Goal: Task Accomplishment & Management: Complete application form

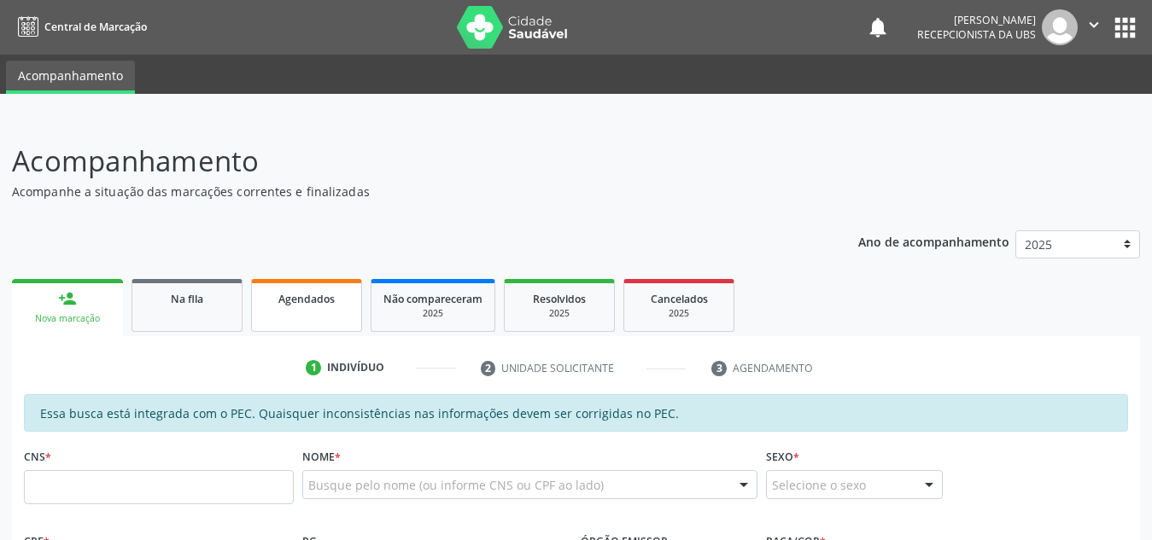
click at [295, 298] on span "Agendados" at bounding box center [306, 299] width 56 height 15
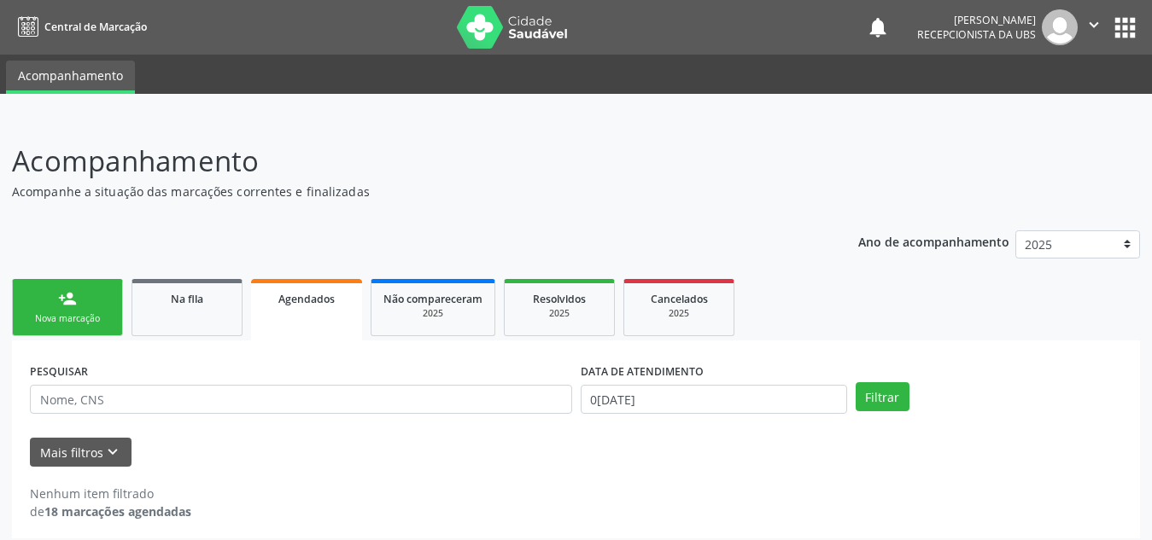
scroll to position [10, 0]
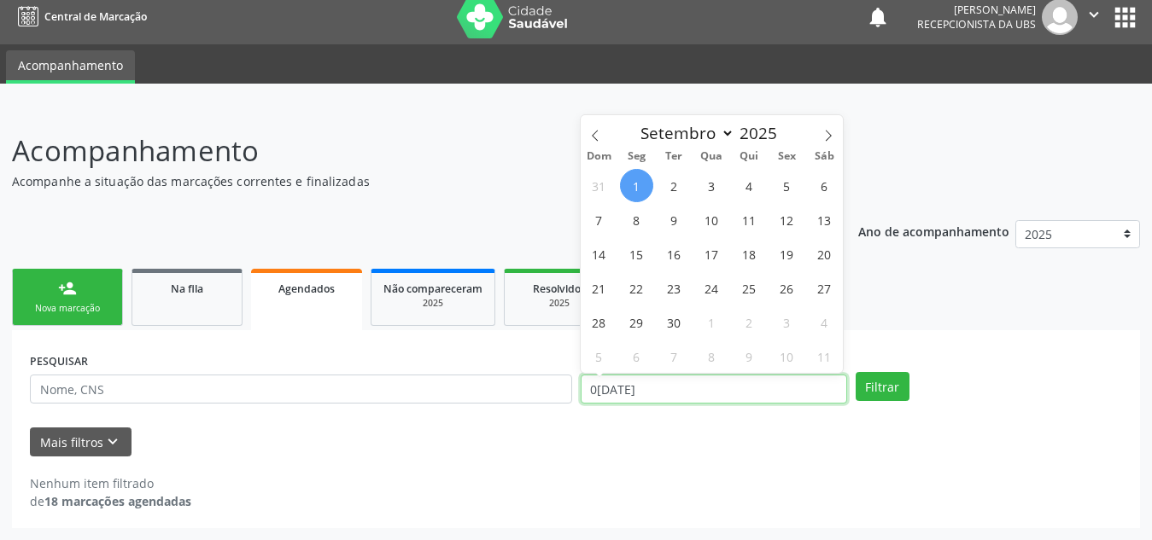
click at [629, 397] on input "0[DATE]" at bounding box center [714, 389] width 266 height 29
click at [637, 182] on span "1" at bounding box center [636, 185] width 33 height 33
type input "0[DATE]"
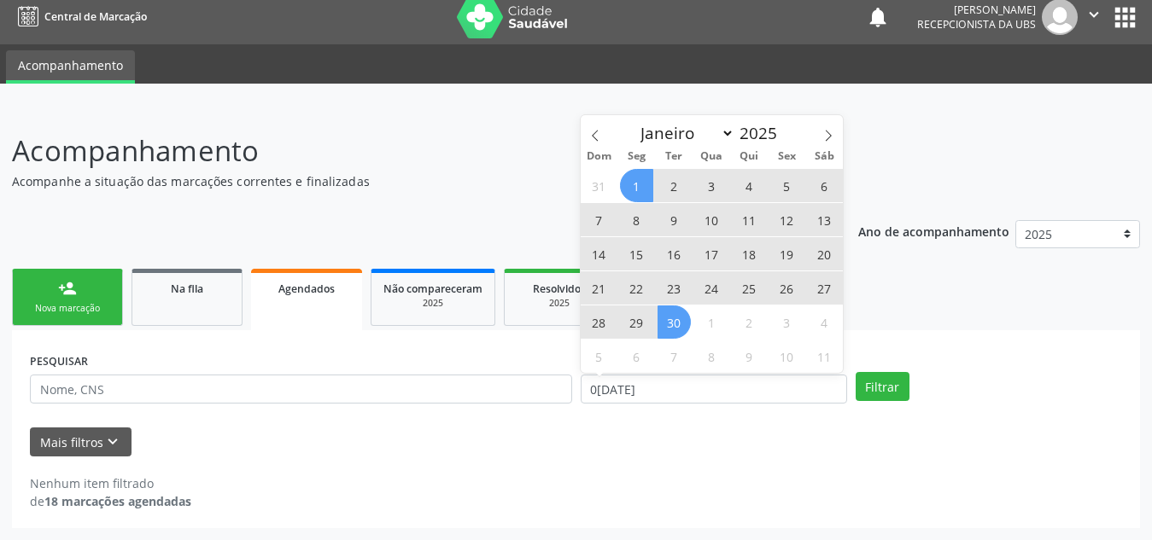
click at [679, 310] on span "30" at bounding box center [673, 322] width 33 height 33
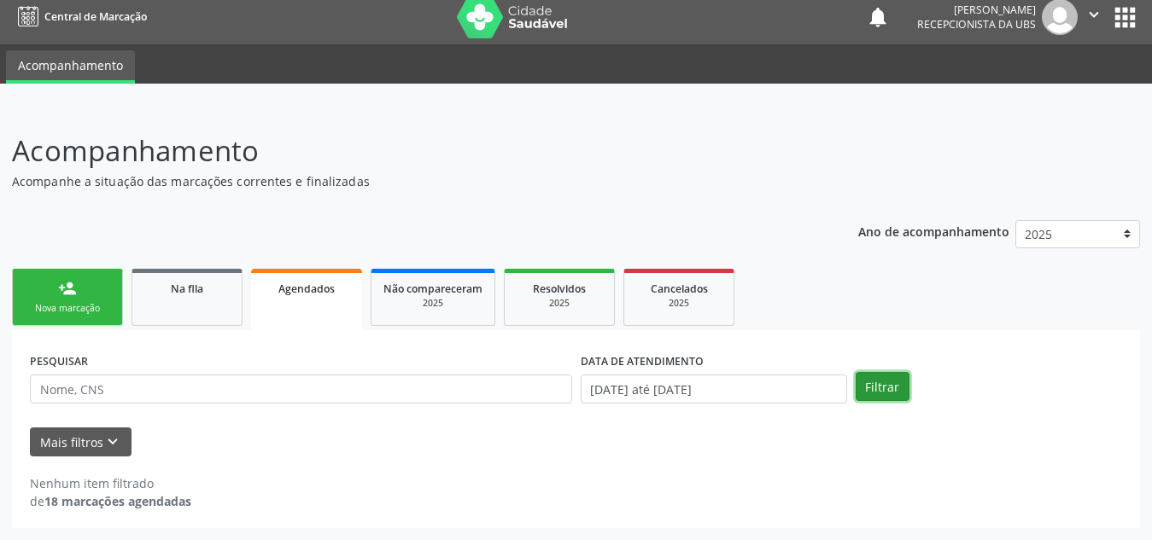
click at [878, 388] on button "Filtrar" at bounding box center [882, 386] width 54 height 29
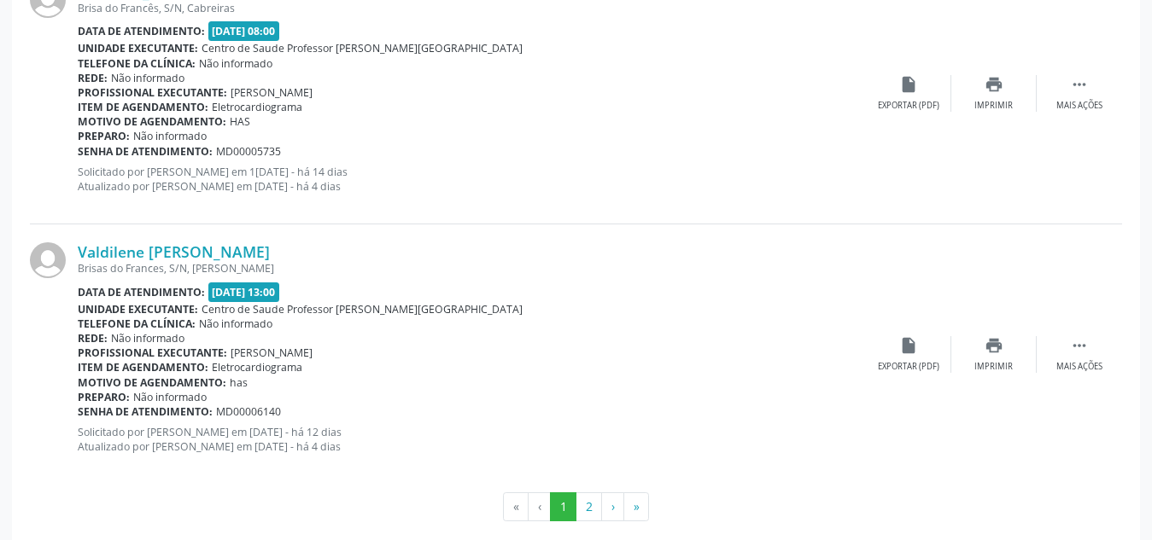
scroll to position [3966, 0]
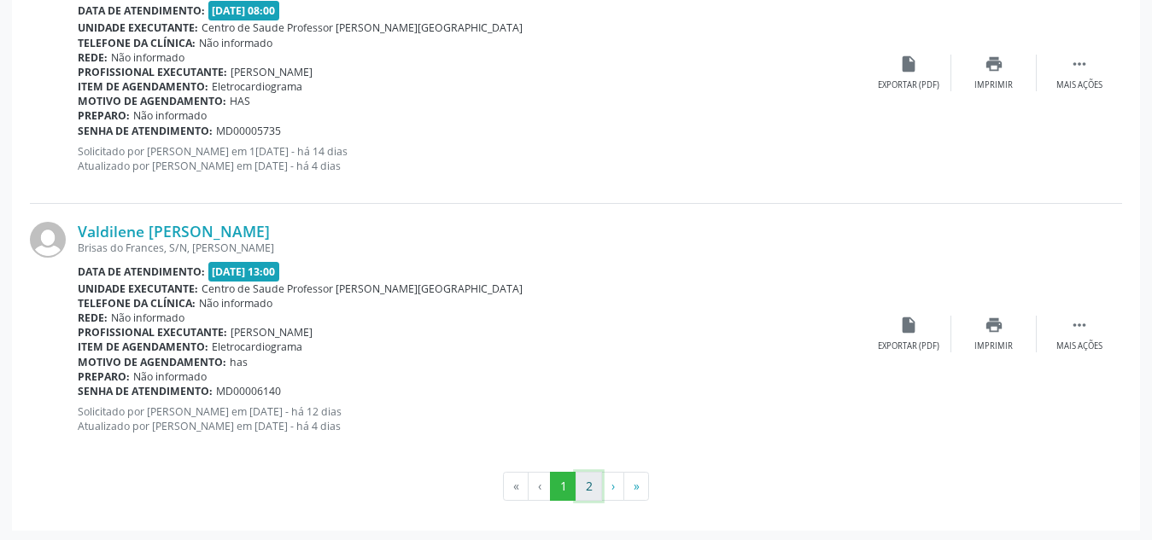
click at [581, 483] on button "2" at bounding box center [588, 486] width 26 height 29
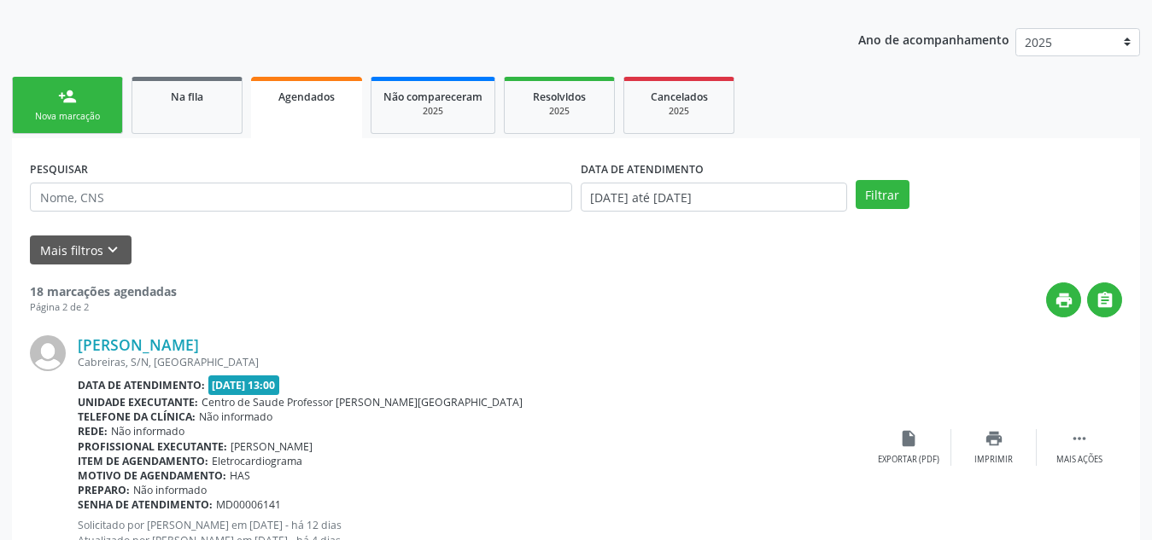
scroll to position [0, 0]
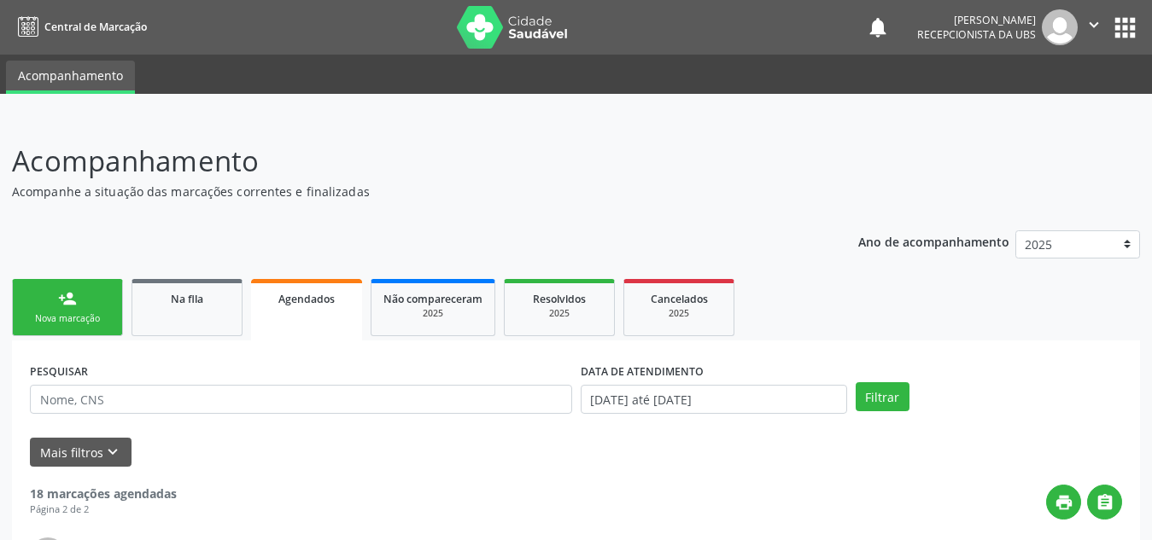
click at [78, 306] on link "person_add Nova marcação" at bounding box center [67, 307] width 111 height 57
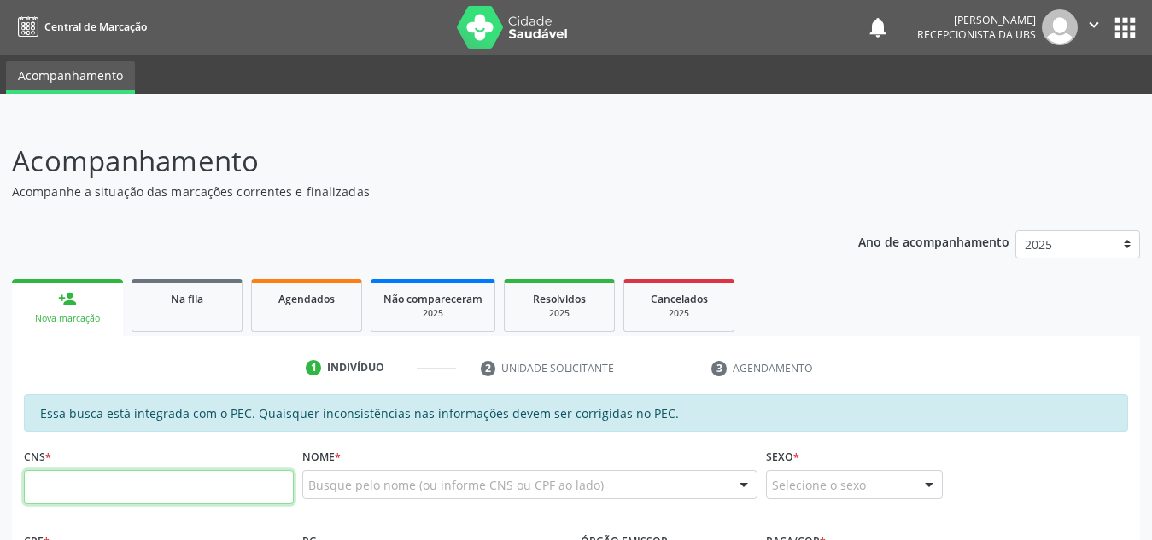
click at [107, 493] on input "text" at bounding box center [159, 487] width 270 height 34
type input "706 4006 5953 2484"
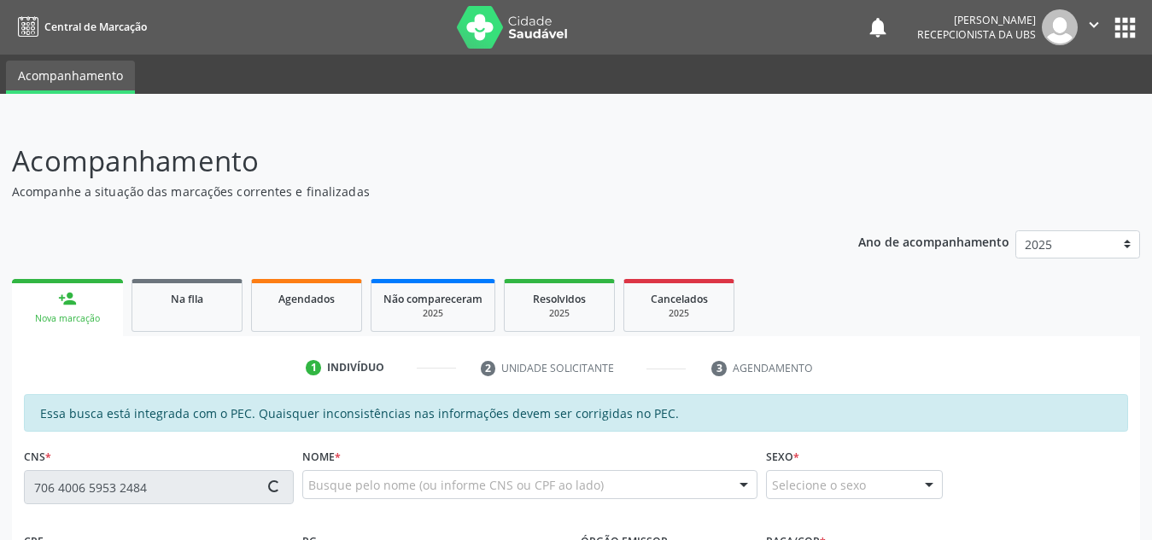
type input "579.702.704-68"
type input "[DATE]"
type input "[PERSON_NAME]"
type input "[PHONE_NUMBER]"
type input "S/N"
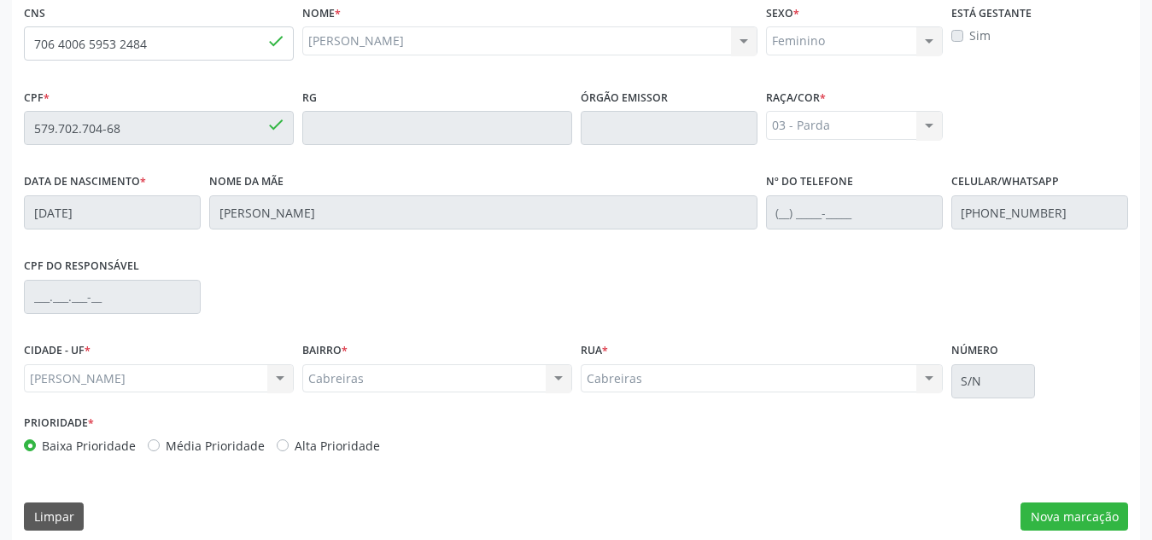
scroll to position [458, 0]
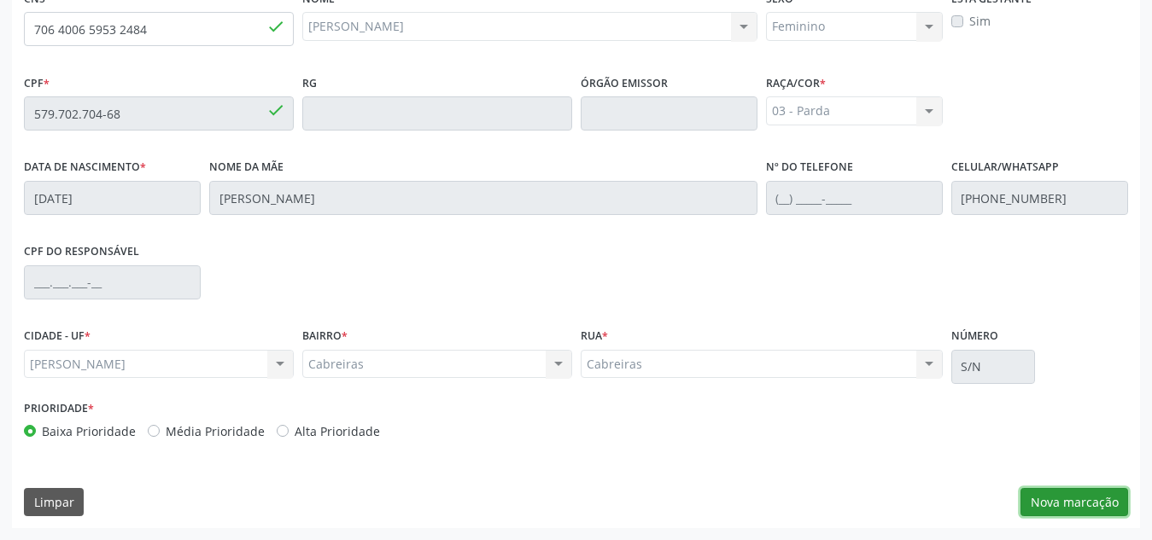
click at [1064, 499] on button "Nova marcação" at bounding box center [1074, 502] width 108 height 29
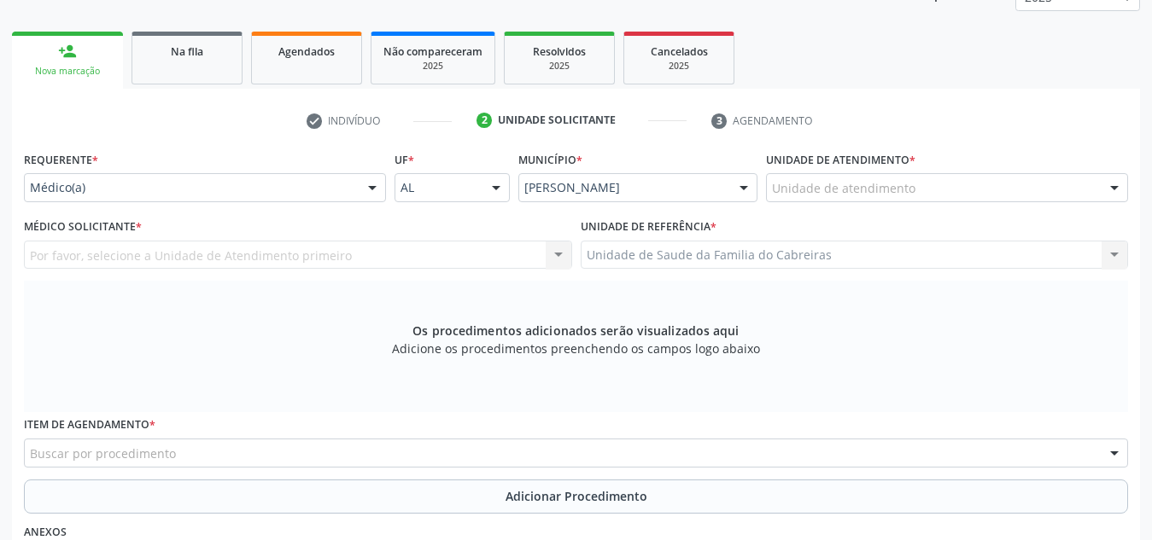
scroll to position [247, 0]
click at [785, 256] on div "Unidade de Saude da Familia do Cabreiras Unidade de Saude da Familia do Cabreir…" at bounding box center [855, 256] width 548 height 29
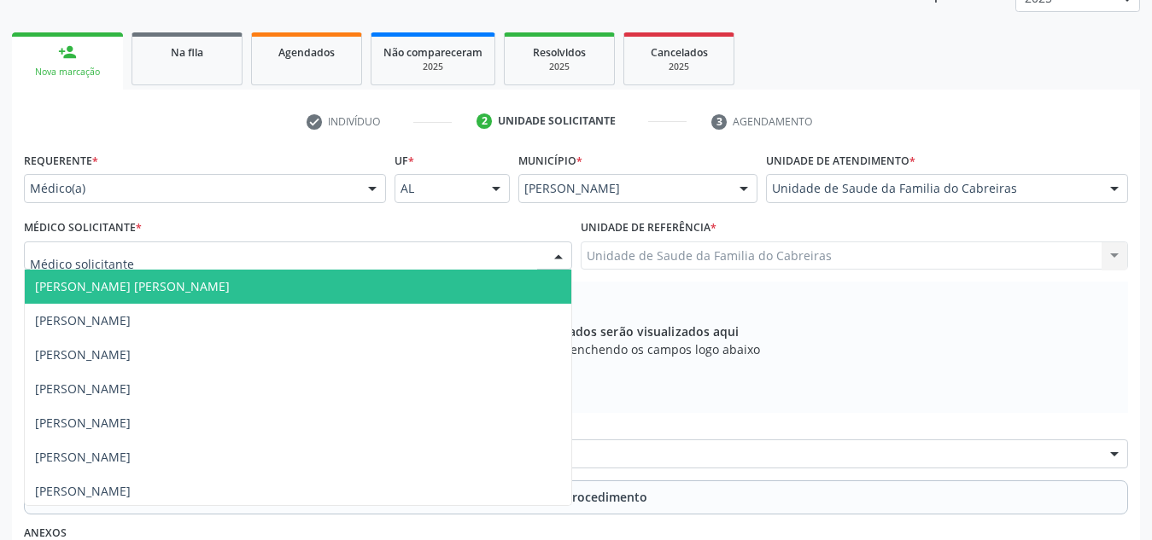
click at [326, 252] on div at bounding box center [298, 256] width 548 height 29
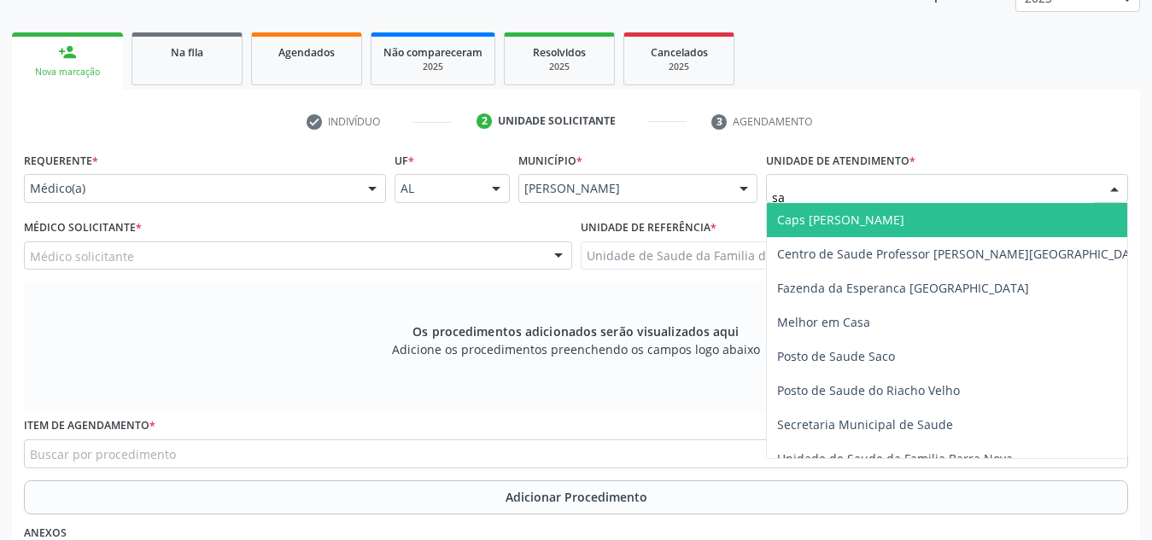
type input "s"
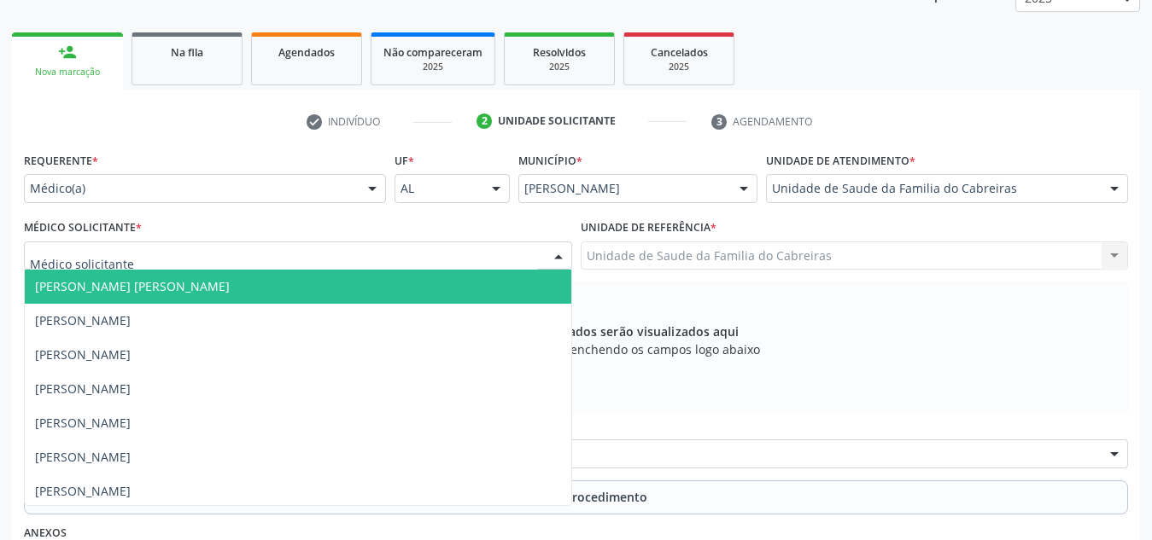
click at [468, 257] on div at bounding box center [298, 256] width 548 height 29
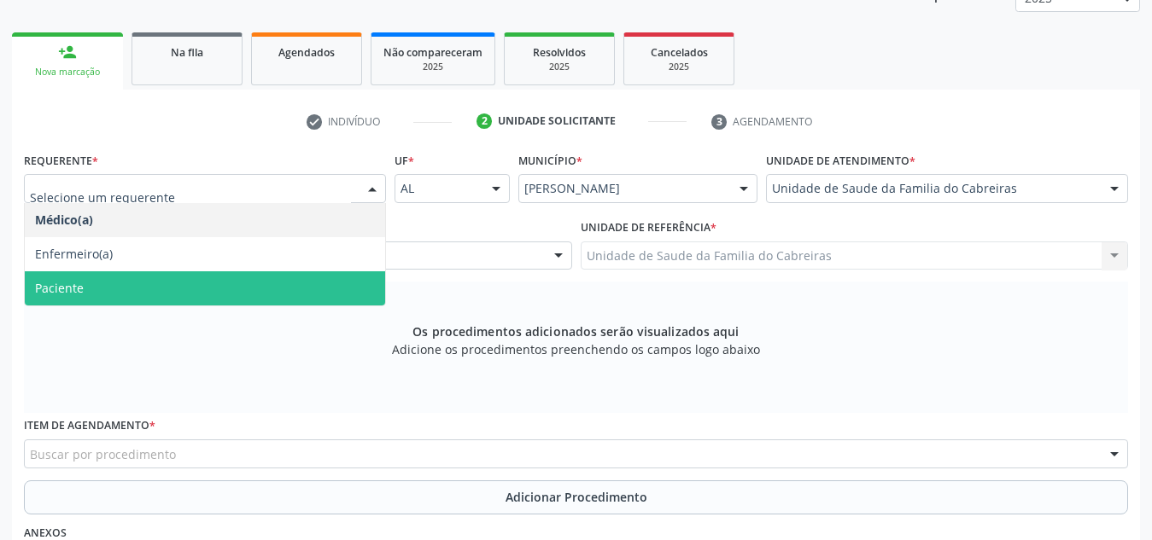
click at [323, 283] on span "Paciente" at bounding box center [205, 288] width 360 height 34
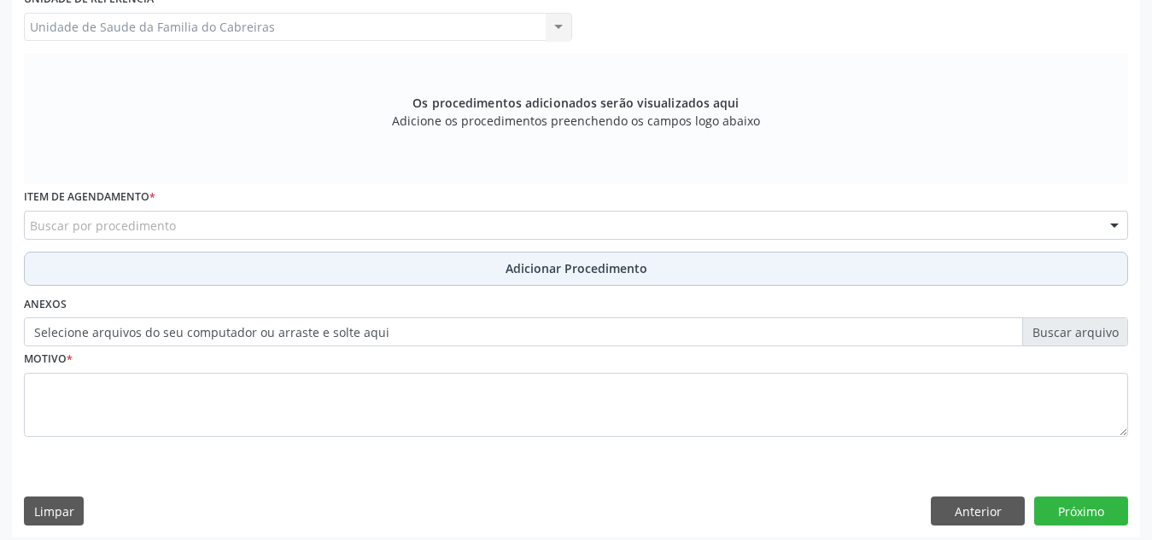
scroll to position [476, 0]
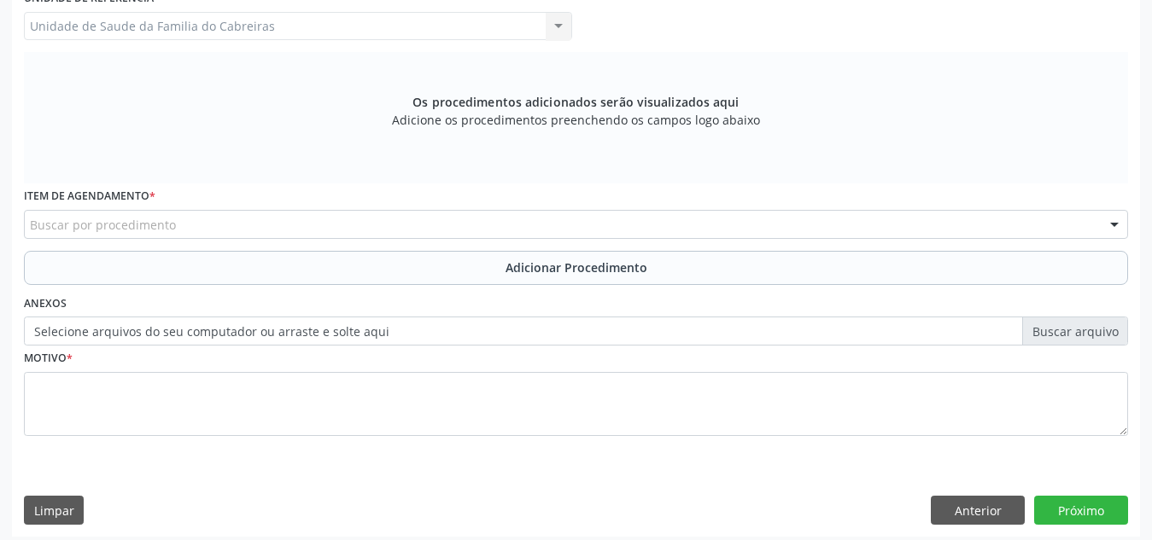
click at [342, 229] on div "Buscar por procedimento" at bounding box center [576, 224] width 1104 height 29
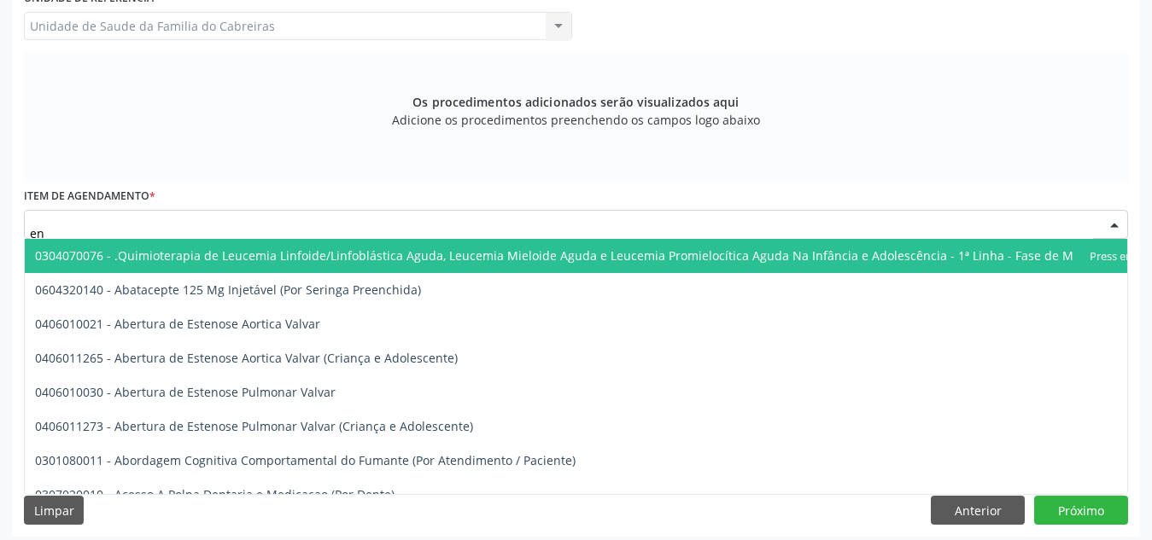
type input "e"
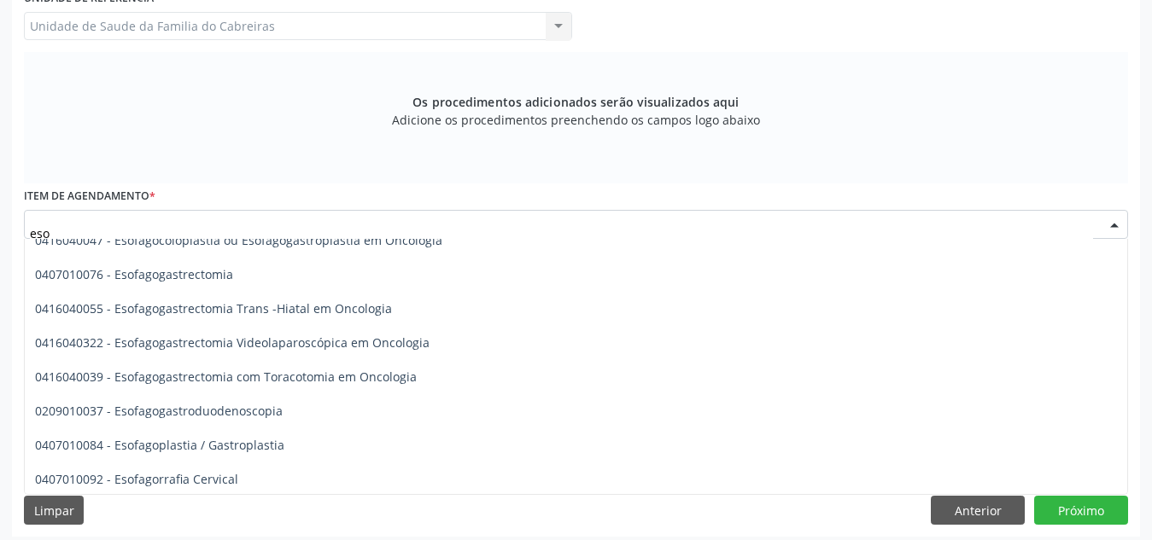
scroll to position [493, 0]
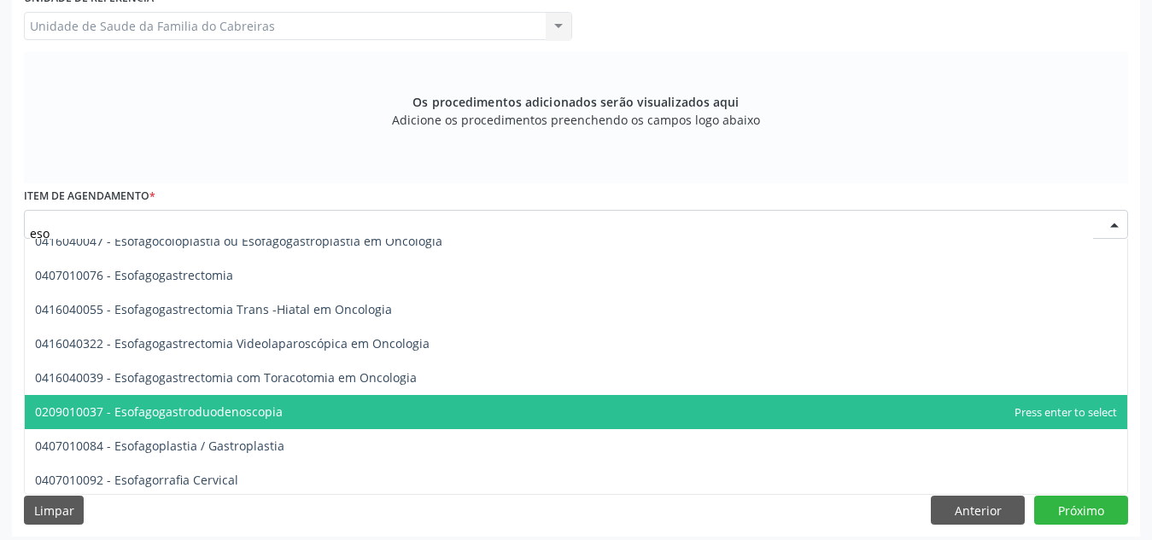
click at [413, 409] on span "0209010037 - Esofagogastroduodenoscopia" at bounding box center [576, 412] width 1102 height 34
type input "eso"
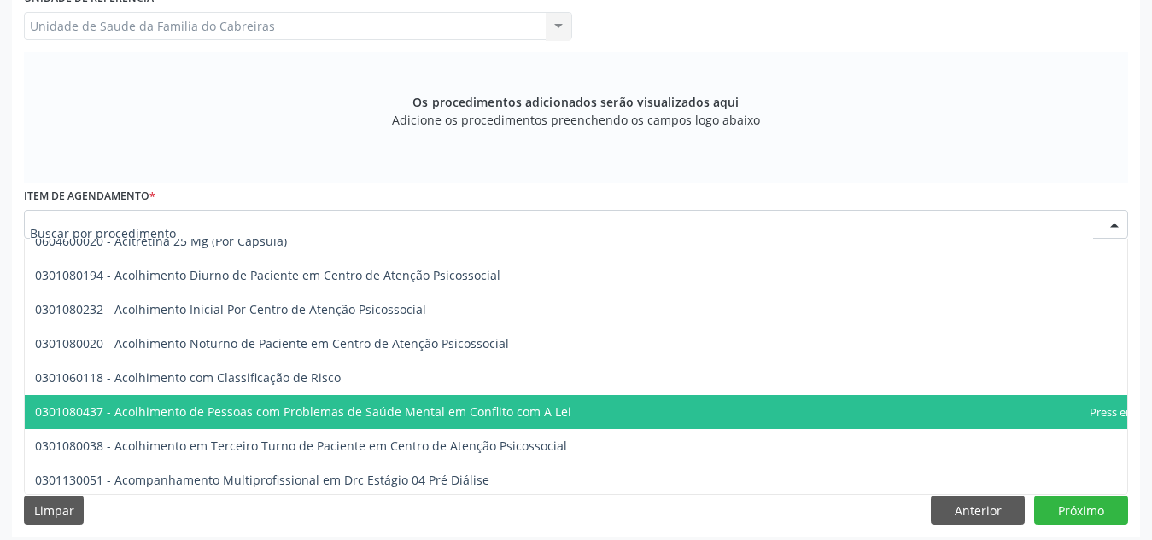
drag, startPoint x: 267, startPoint y: 229, endPoint x: 202, endPoint y: 230, distance: 64.9
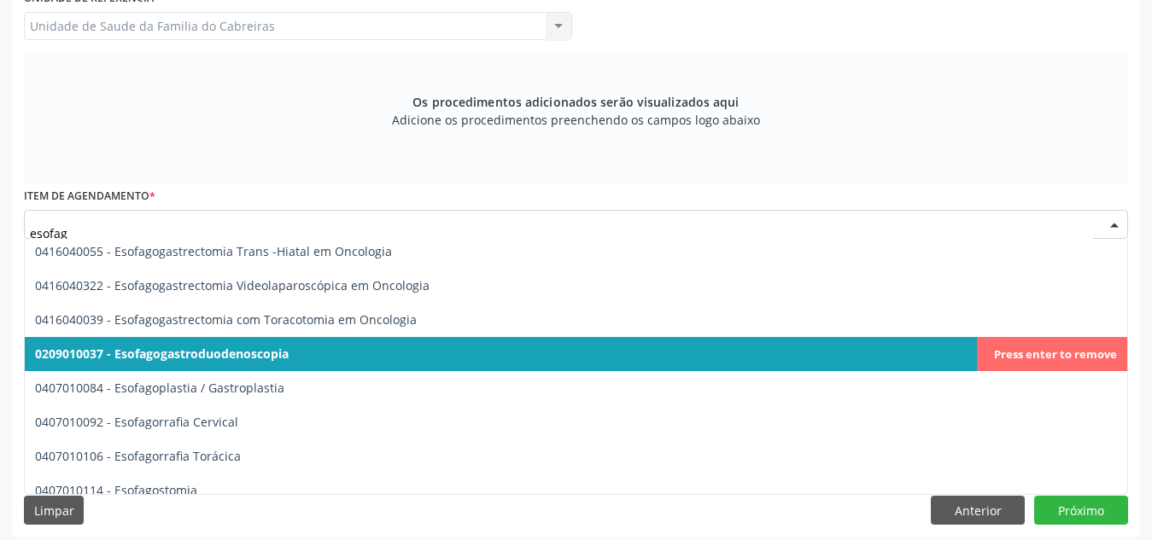
scroll to position [347, 0]
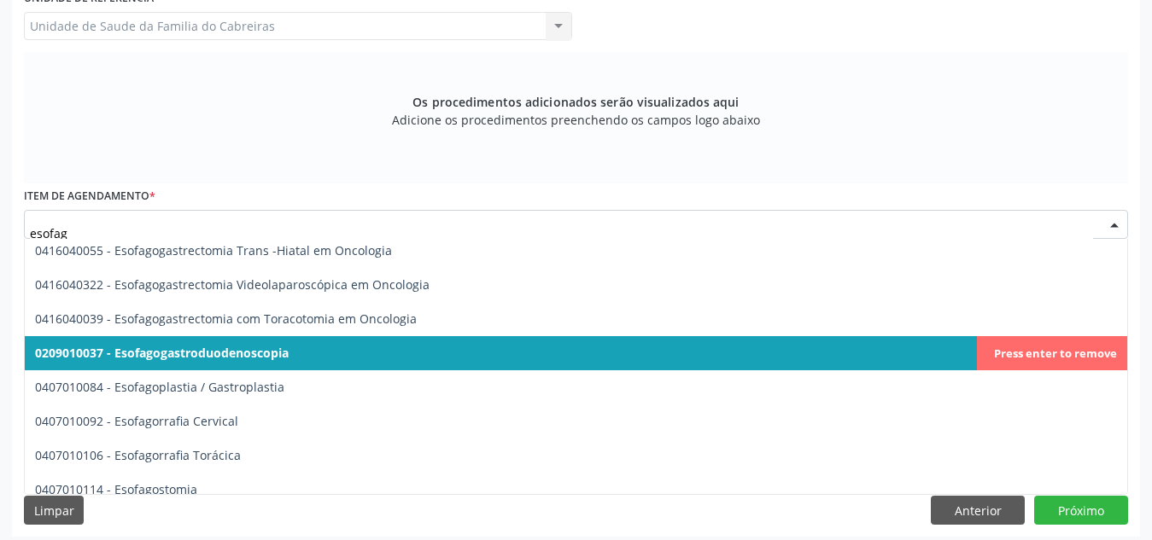
click at [271, 348] on span "0209010037 - Esofagogastroduodenoscopia" at bounding box center [162, 353] width 254 height 16
type input "esofag"
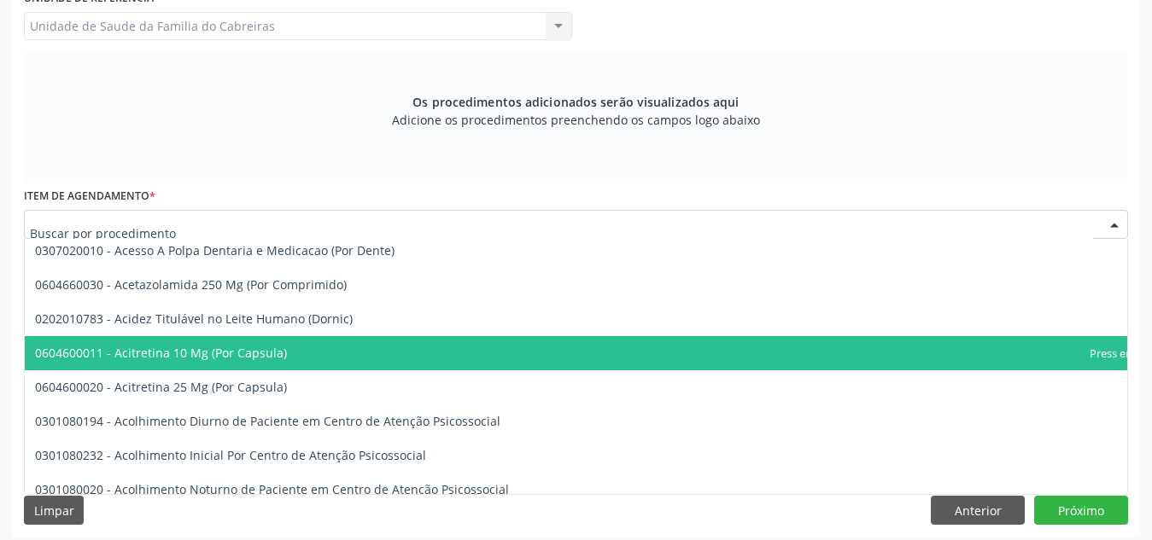
click at [329, 229] on div at bounding box center [576, 224] width 1104 height 29
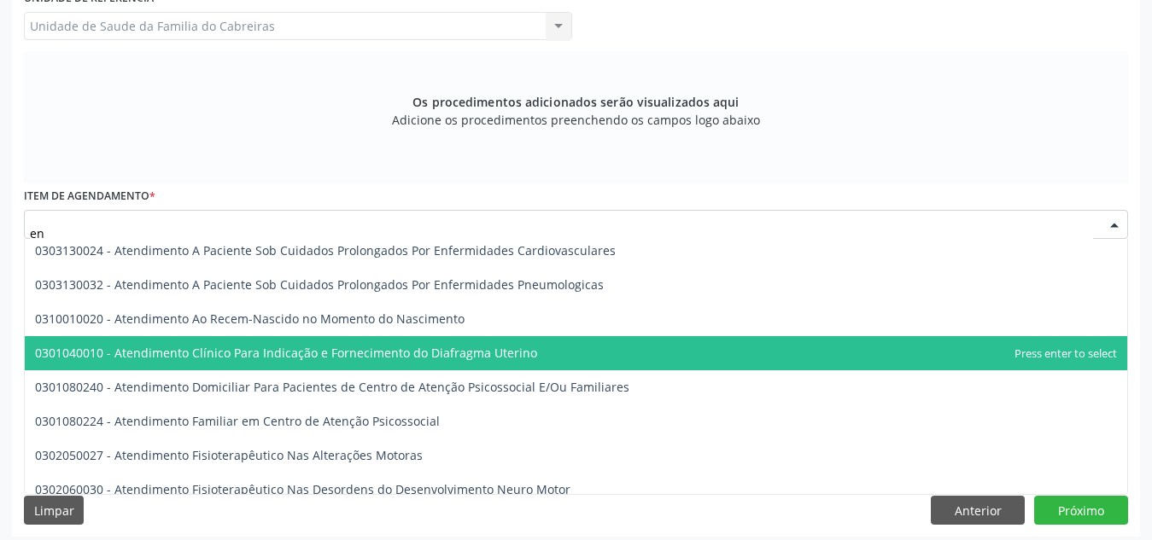
type input "e"
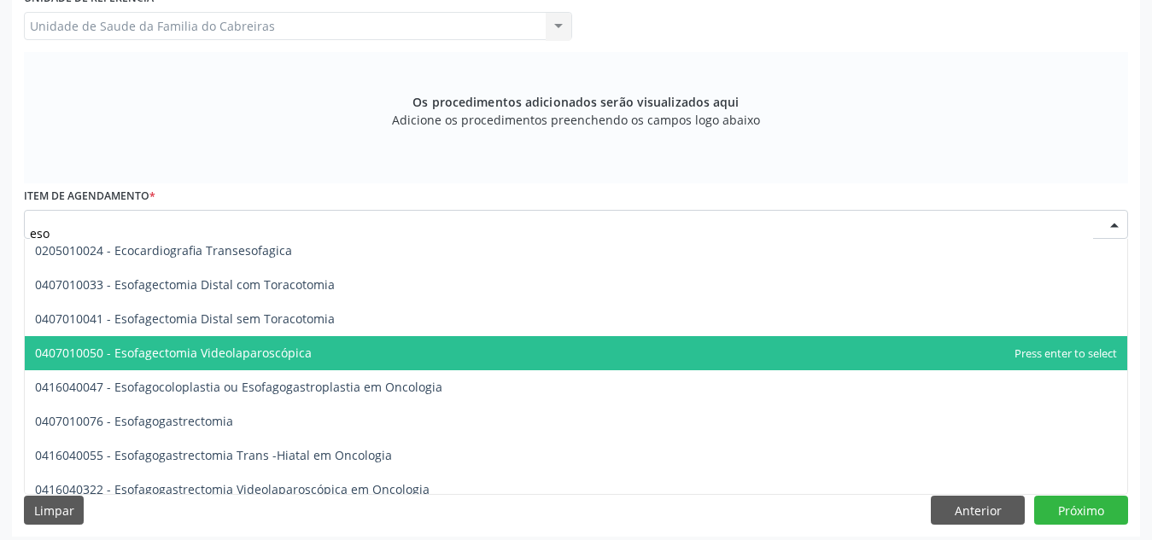
type input "esof"
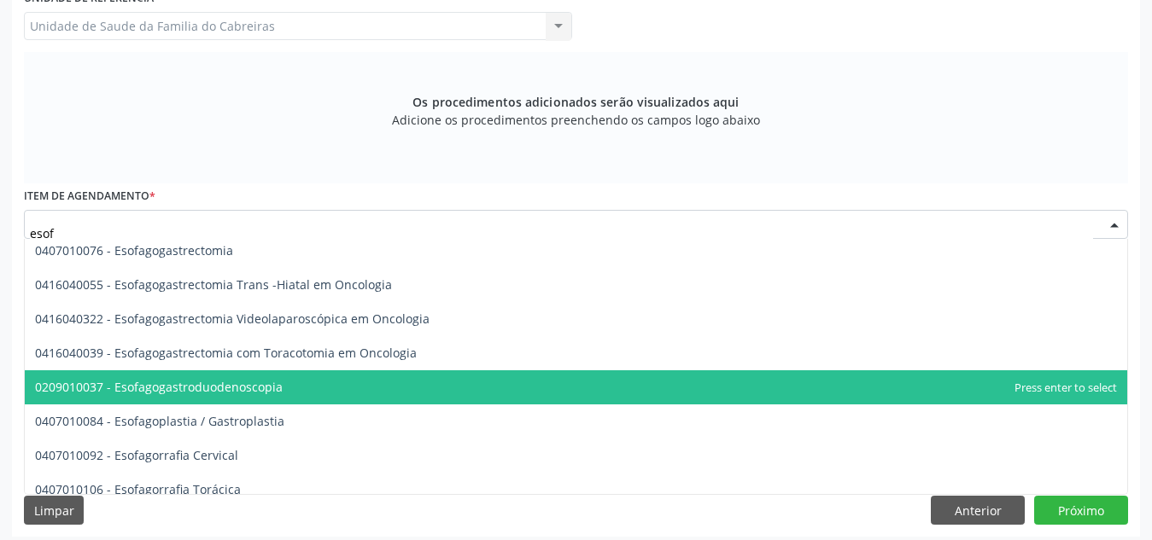
click at [274, 379] on span "0209010037 - Esofagogastroduodenoscopia" at bounding box center [159, 387] width 248 height 16
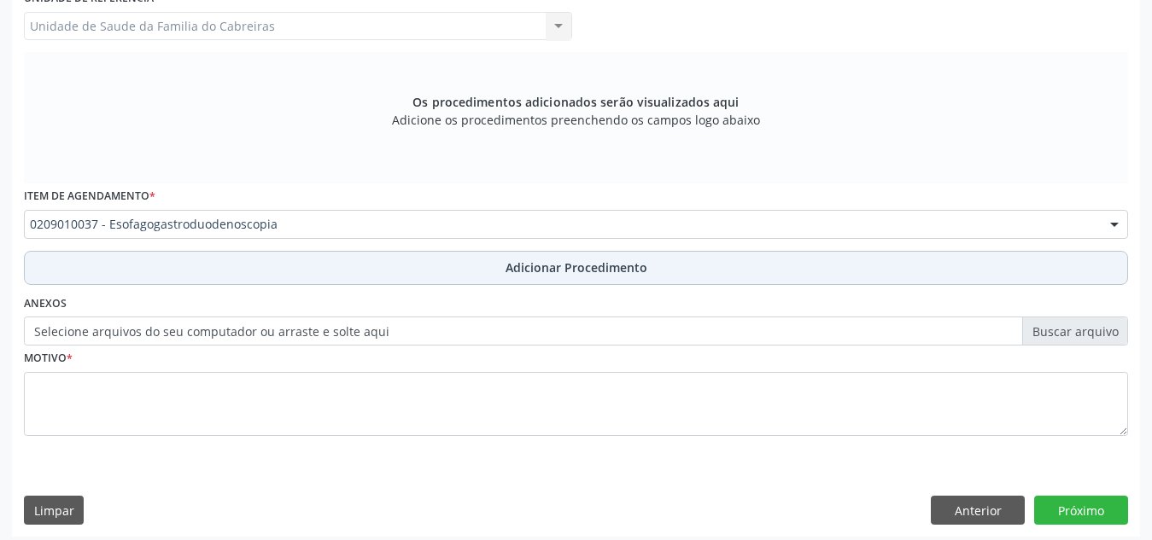
click at [321, 264] on button "Adicionar Procedimento" at bounding box center [576, 268] width 1104 height 34
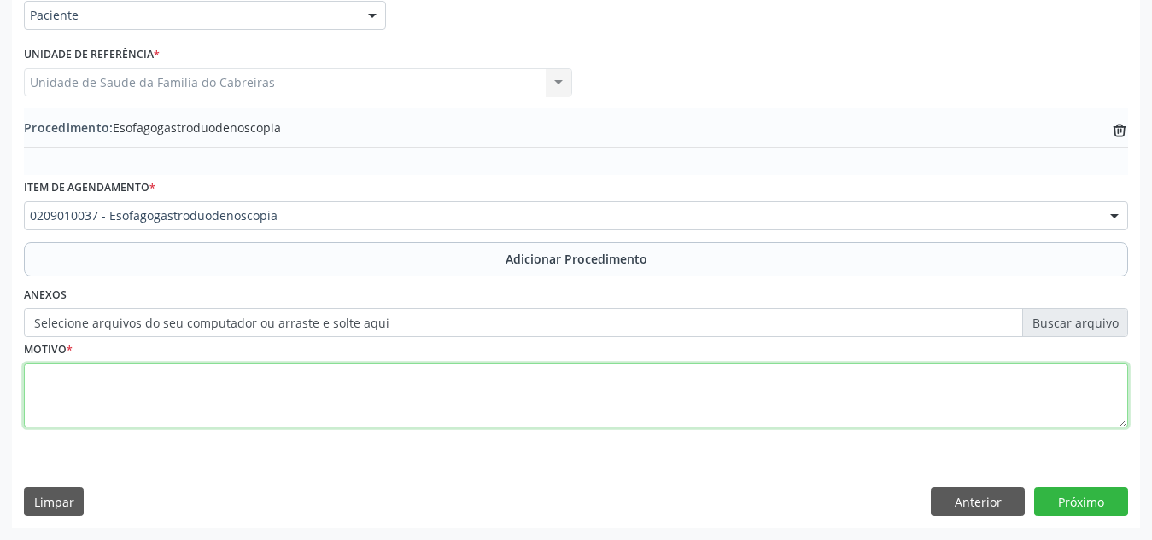
click at [315, 380] on textarea at bounding box center [576, 396] width 1104 height 65
type textarea "D"
type textarea "CA gastrico (GIST) operado . Controle"
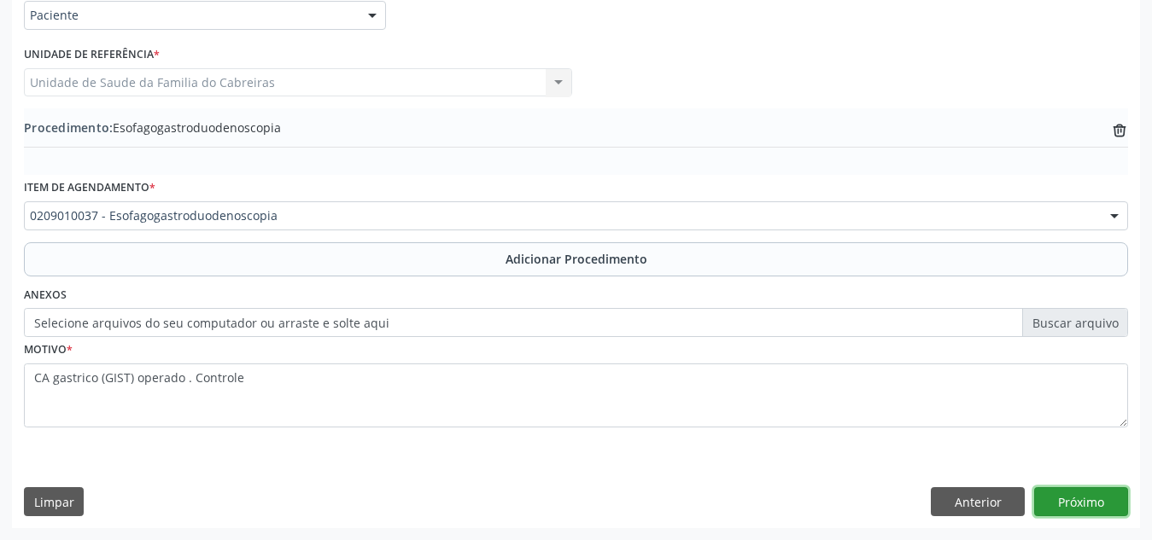
click at [1110, 505] on button "Próximo" at bounding box center [1081, 501] width 94 height 29
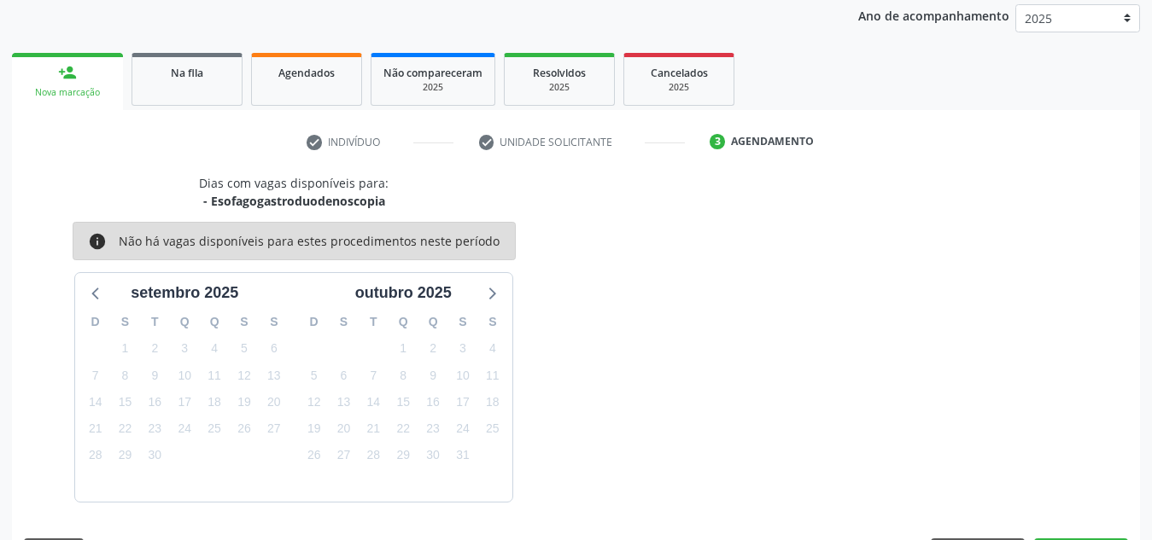
scroll to position [277, 0]
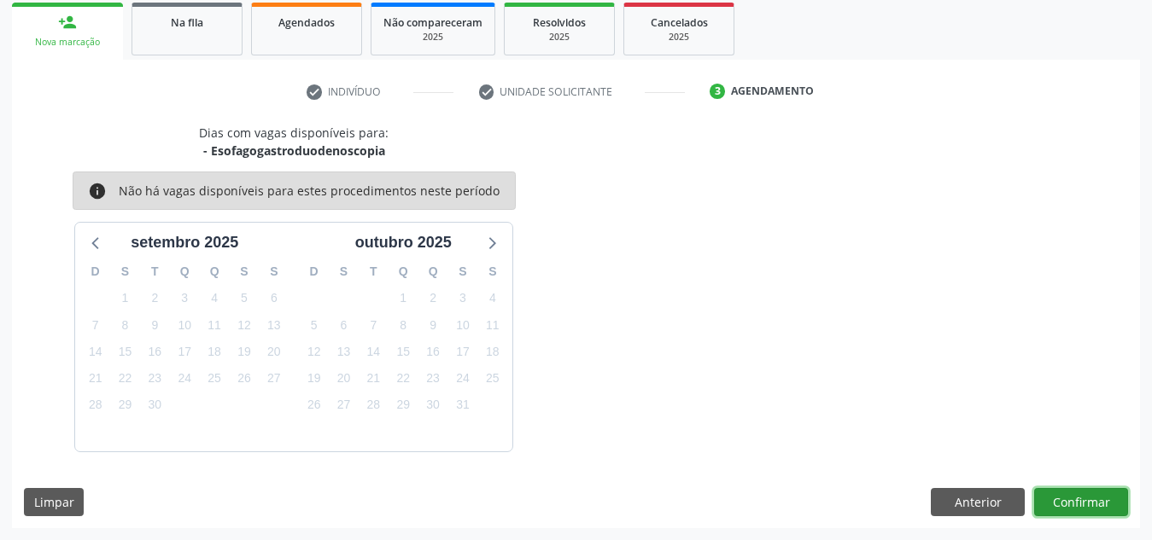
click at [1110, 505] on button "Confirmar" at bounding box center [1081, 502] width 94 height 29
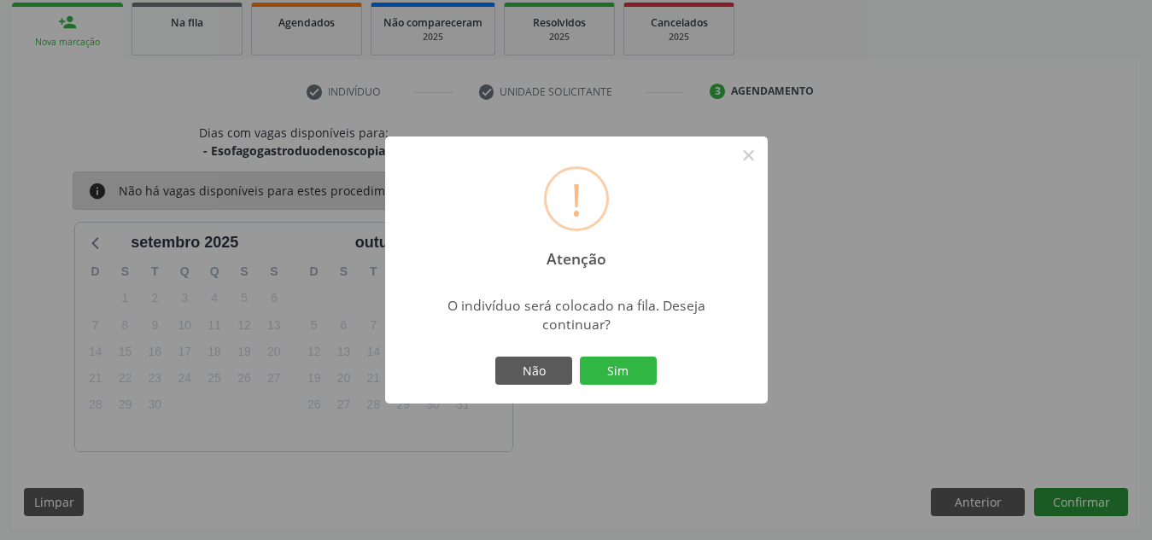
click at [580, 357] on button "Sim" at bounding box center [618, 371] width 77 height 29
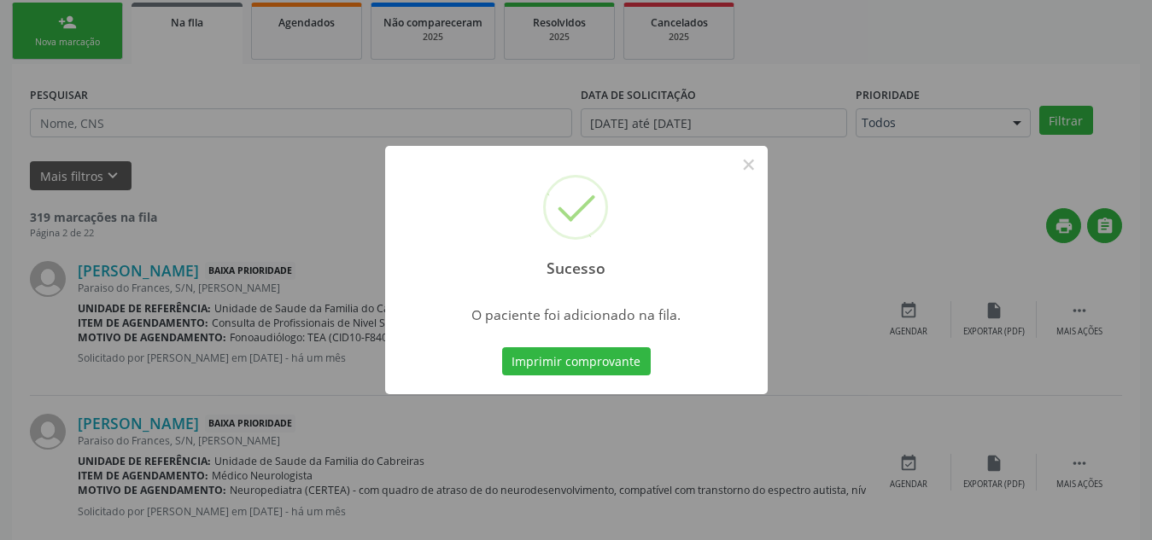
scroll to position [47, 0]
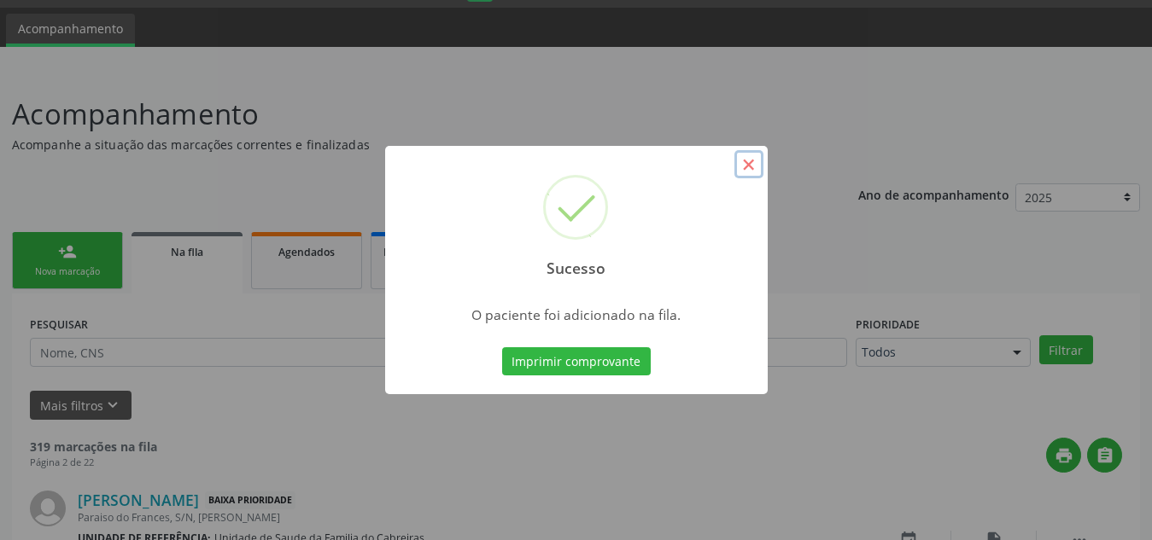
click at [749, 159] on button "×" at bounding box center [748, 164] width 29 height 29
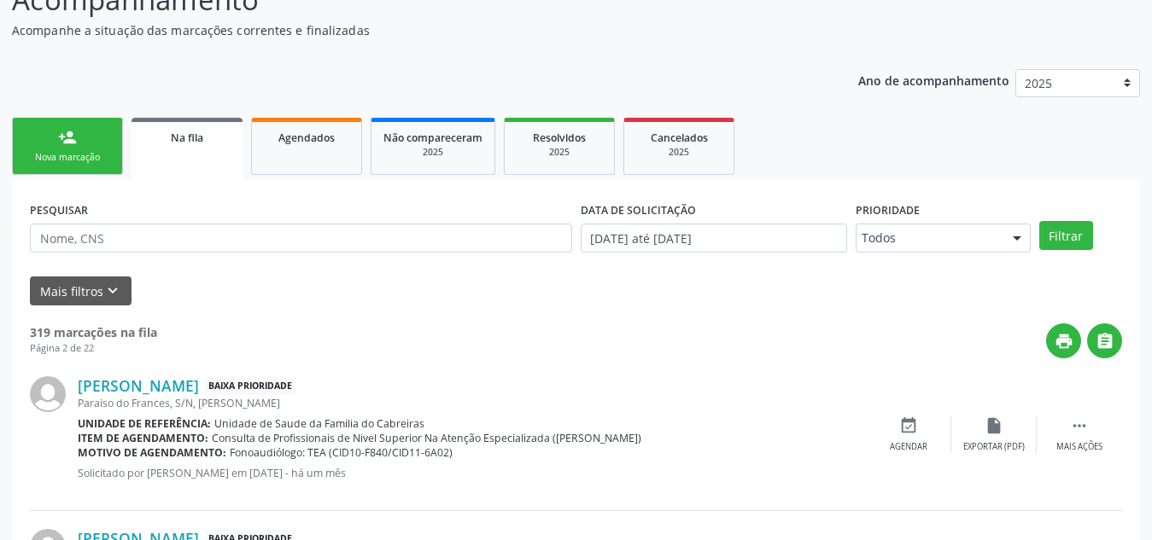
scroll to position [131, 0]
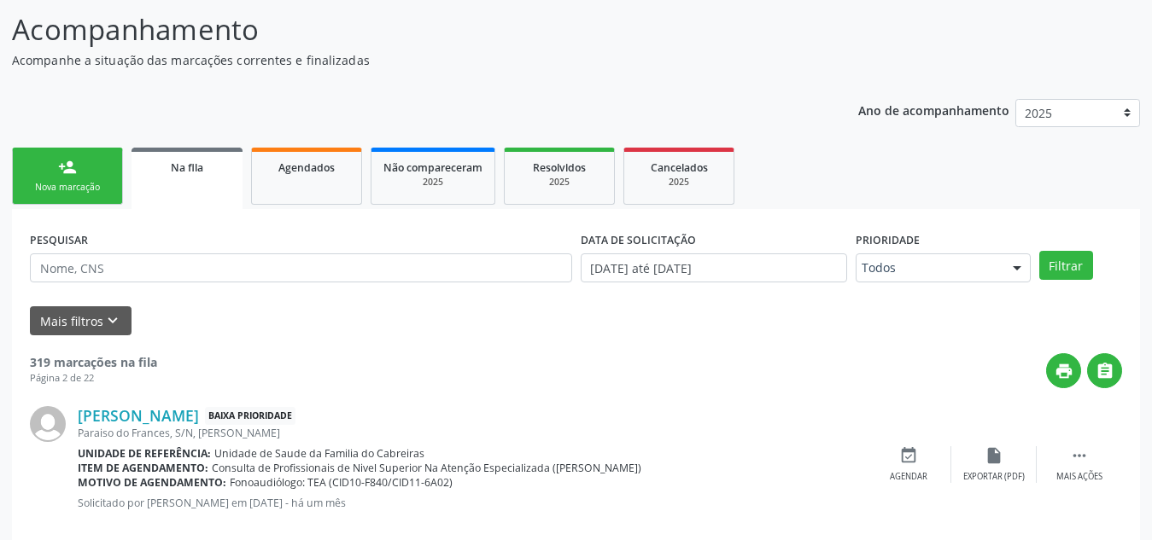
click at [68, 174] on div "person_add" at bounding box center [67, 167] width 19 height 19
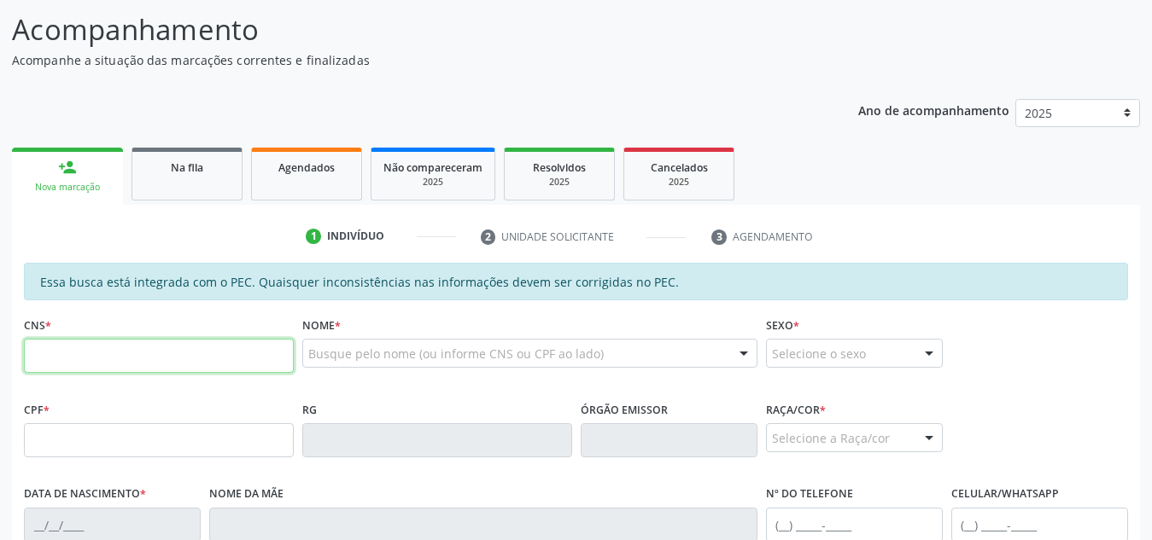
click at [131, 359] on input "text" at bounding box center [159, 356] width 270 height 34
type input "705 8074 0877 3833"
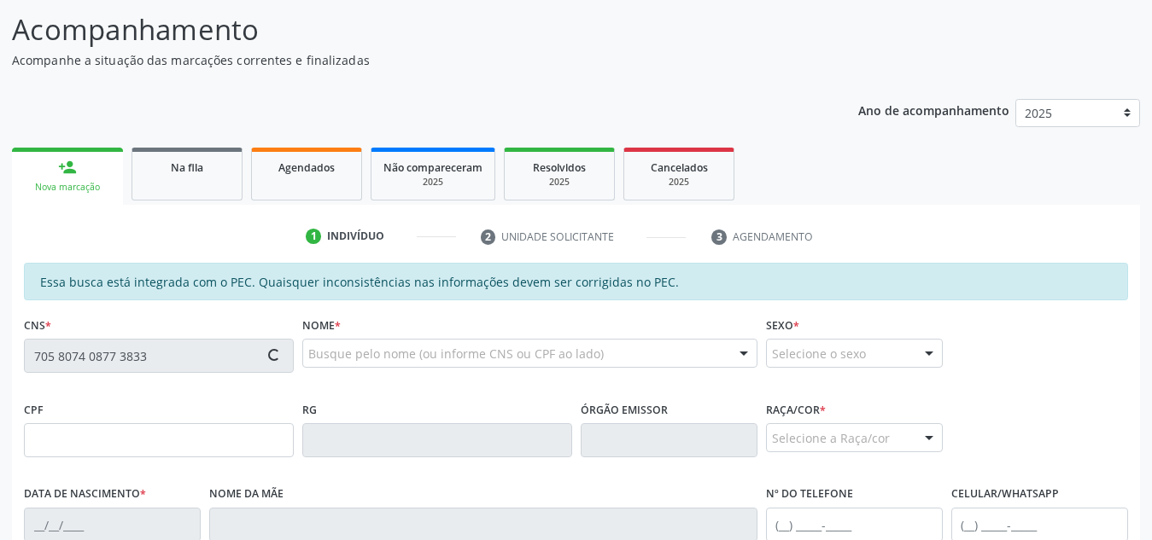
type input "715.533.084-17"
type input "[DATE]"
type input "[PERSON_NAME]"
type input "[PHONE_NUMBER]"
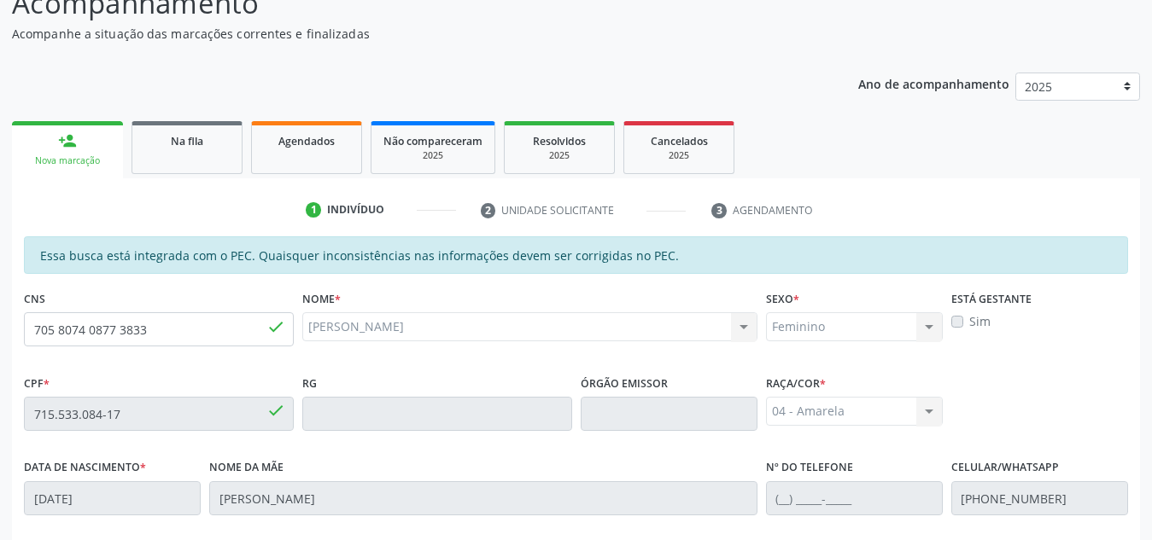
scroll to position [140, 0]
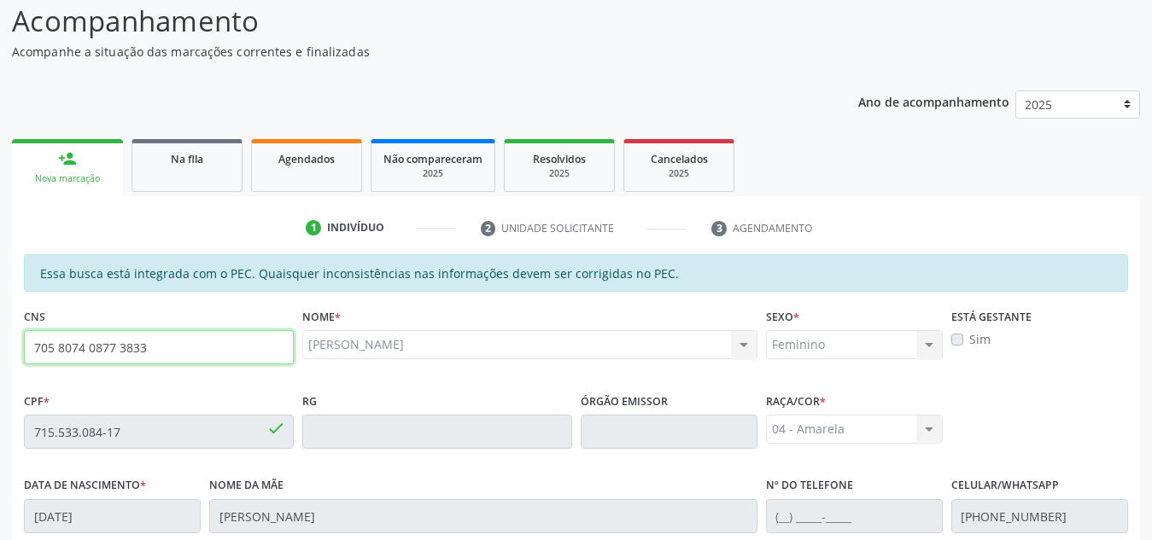
drag, startPoint x: 177, startPoint y: 346, endPoint x: 32, endPoint y: 345, distance: 145.1
click at [32, 345] on input "705 8074 0877 3833" at bounding box center [159, 347] width 270 height 34
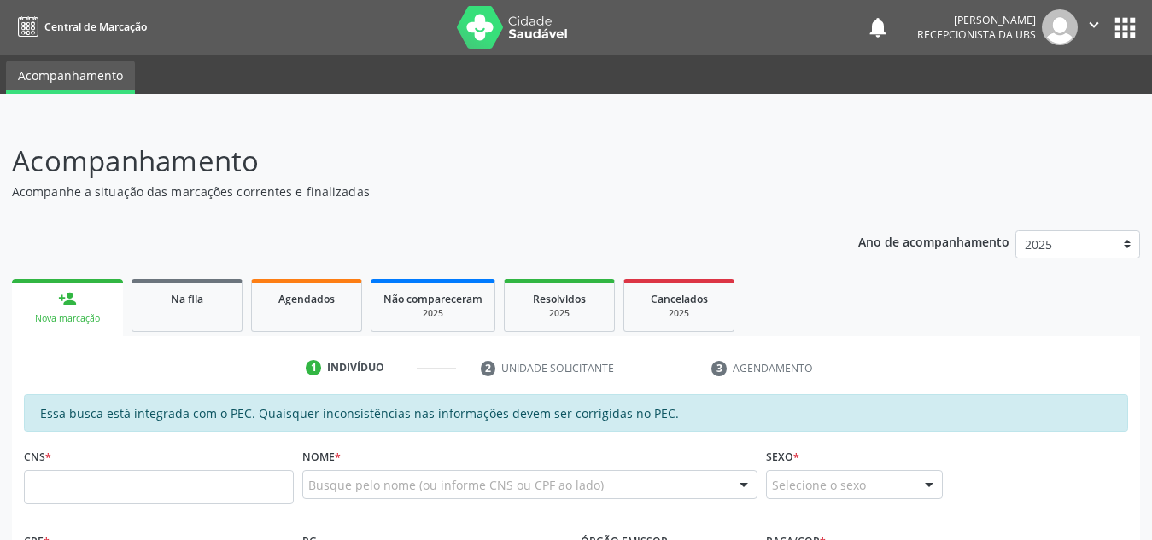
scroll to position [214, 0]
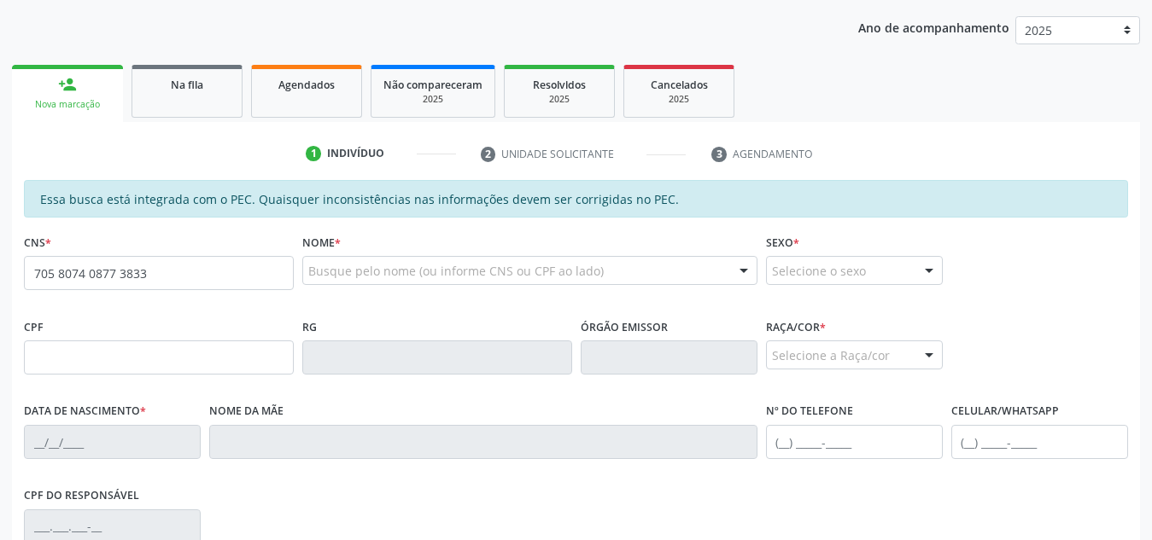
type input "705 8074 0877 3833"
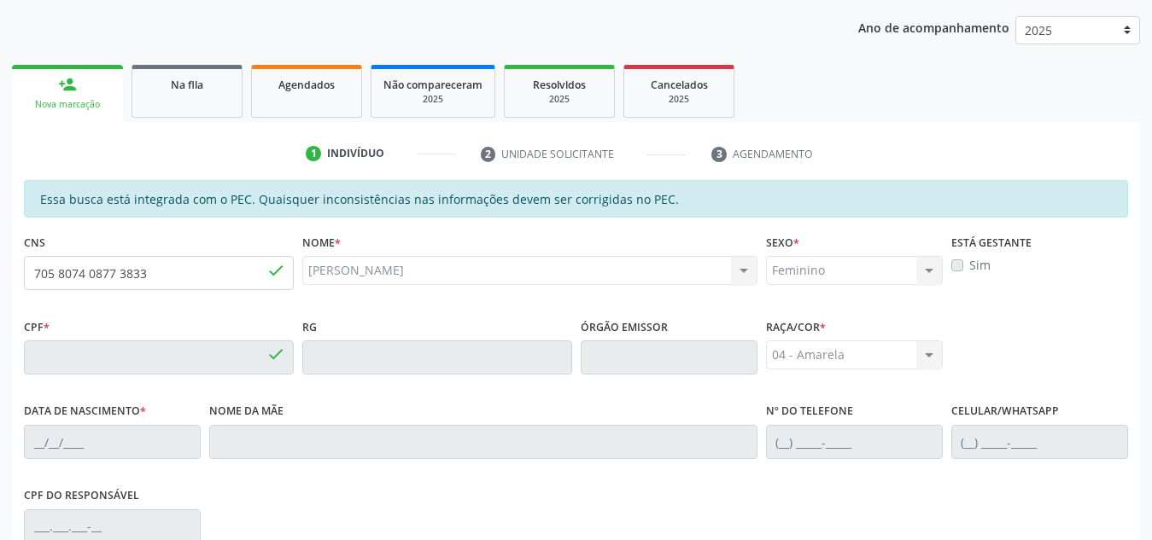
type input "715.533.084-17"
type input "[DATE]"
type input "[PERSON_NAME]"
type input "[PHONE_NUMBER]"
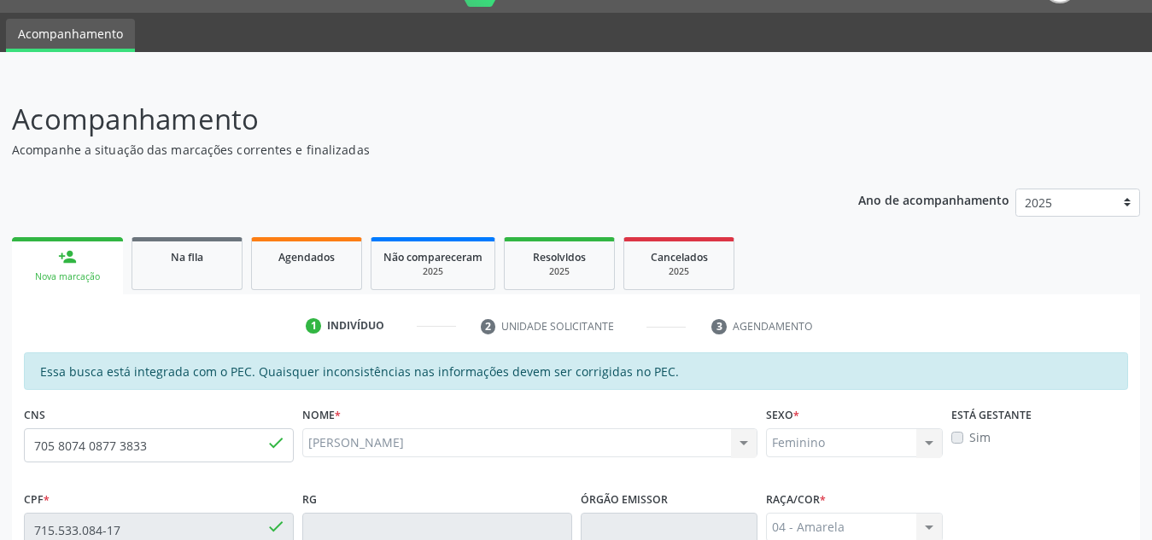
scroll to position [0, 0]
